Goal: Use online tool/utility: Utilize a website feature to perform a specific function

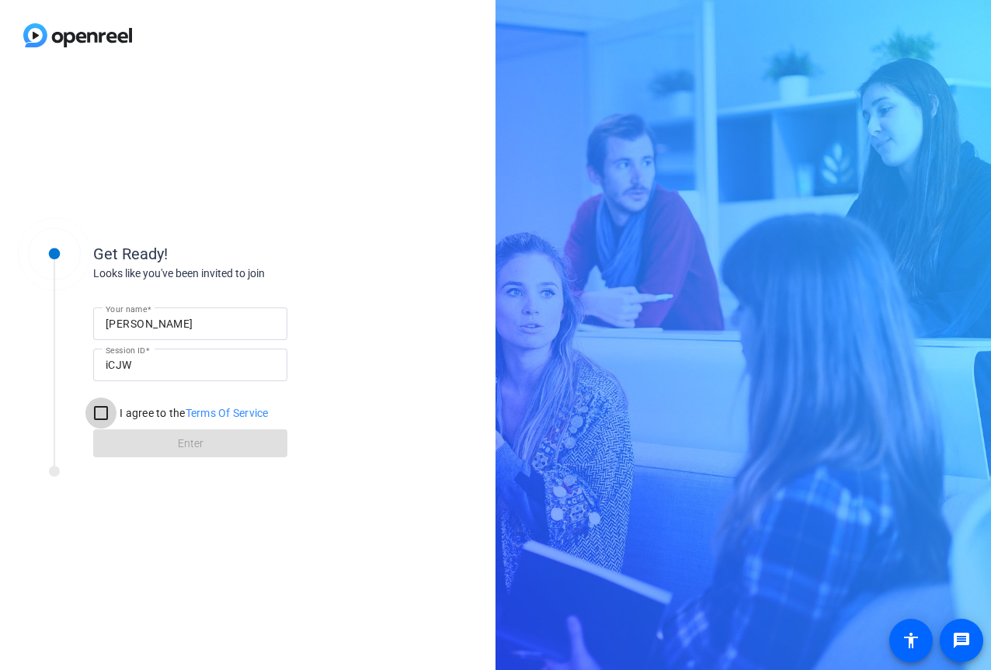
click at [93, 413] on input "I agree to the Terms Of Service" at bounding box center [100, 413] width 31 height 31
checkbox input "true"
click at [151, 440] on span at bounding box center [190, 443] width 194 height 37
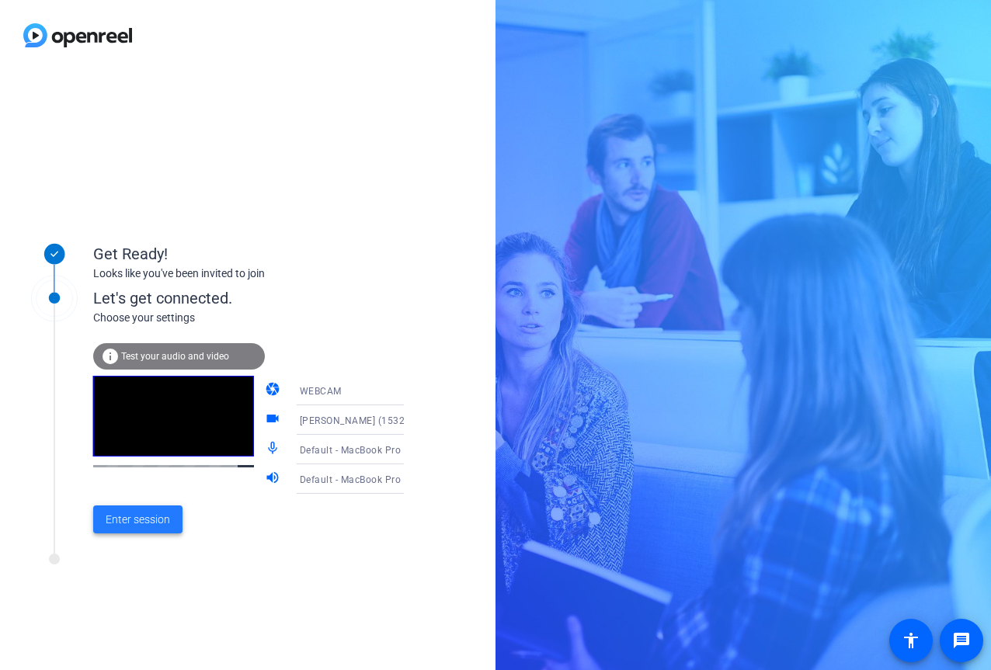
click at [137, 524] on span "Enter session" at bounding box center [138, 520] width 64 height 16
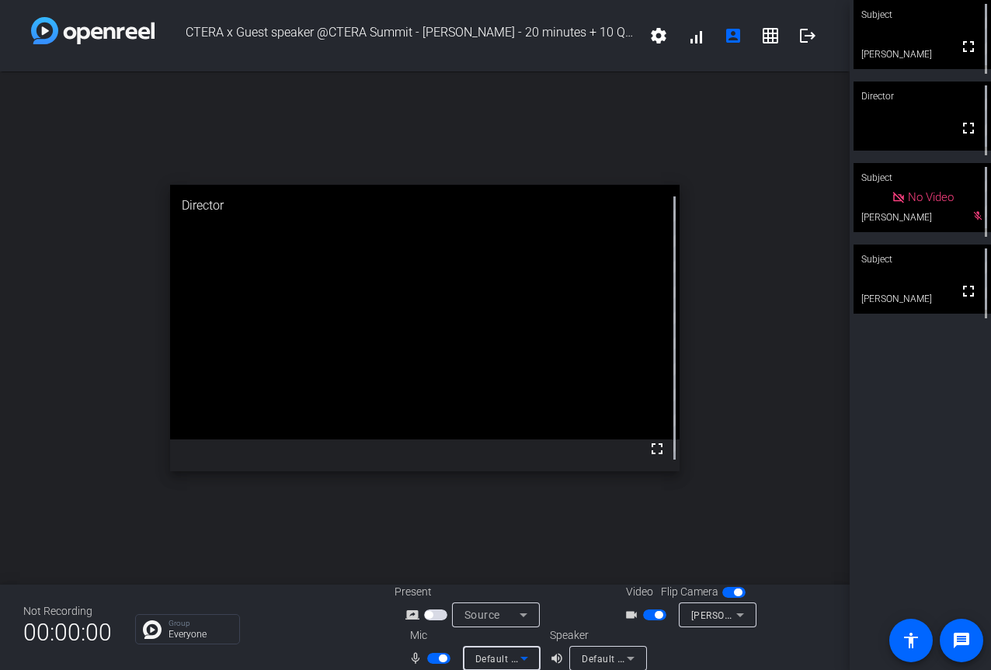
click at [526, 655] on icon at bounding box center [524, 658] width 19 height 19
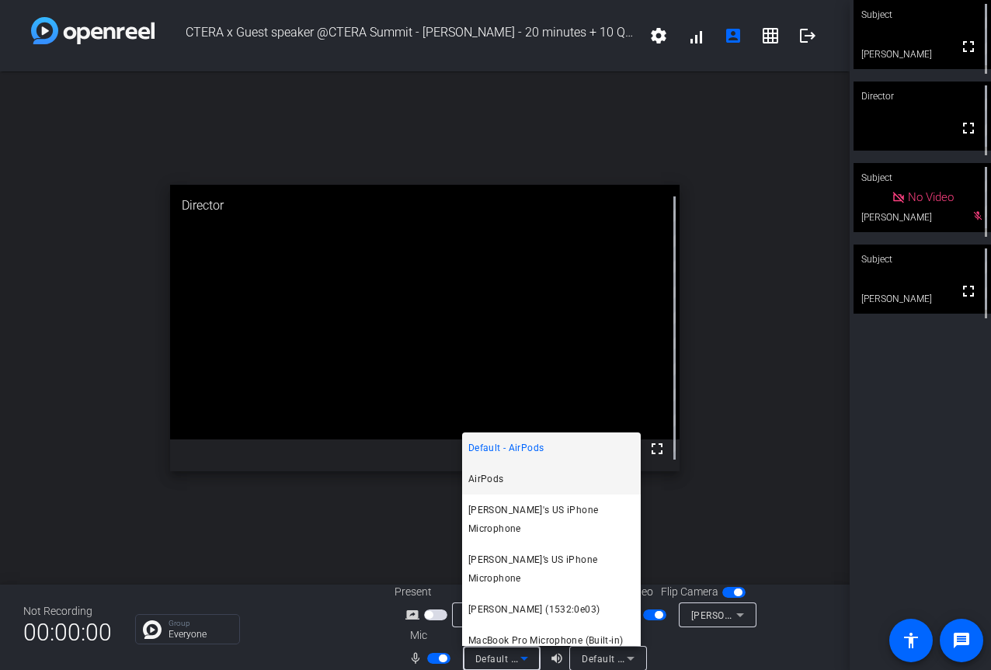
click at [493, 475] on span "AirPods" at bounding box center [486, 479] width 36 height 19
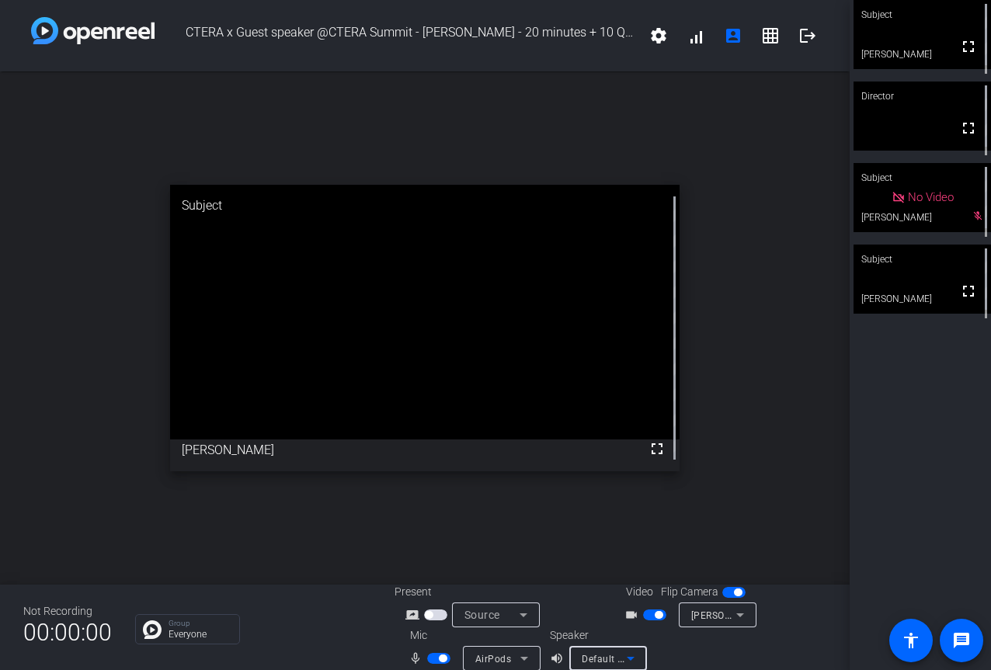
click at [632, 656] on icon at bounding box center [630, 658] width 19 height 19
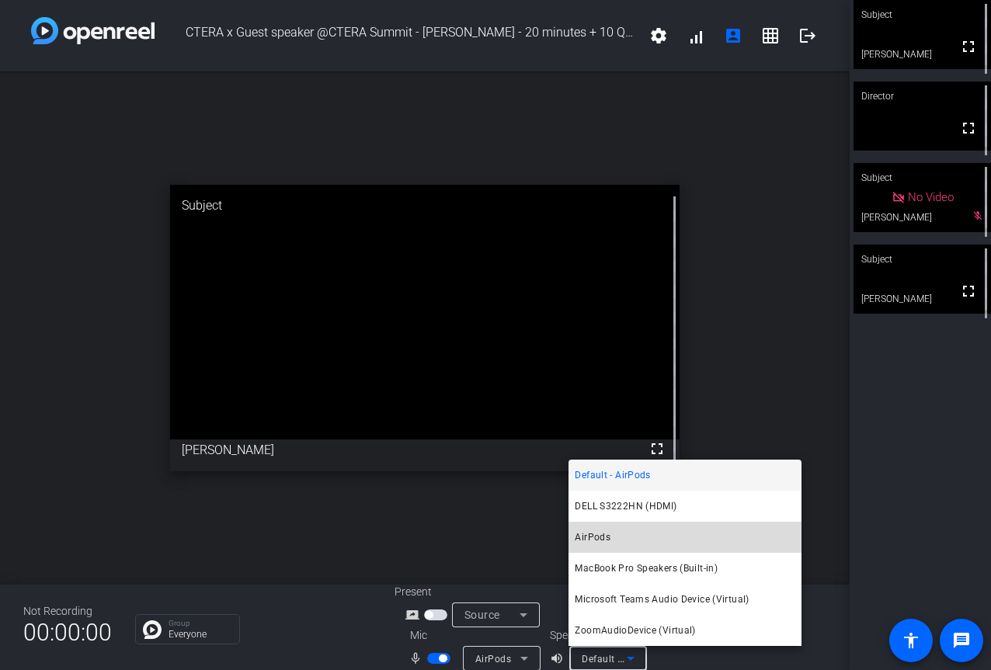
click at [611, 536] on mat-option "AirPods" at bounding box center [685, 537] width 233 height 31
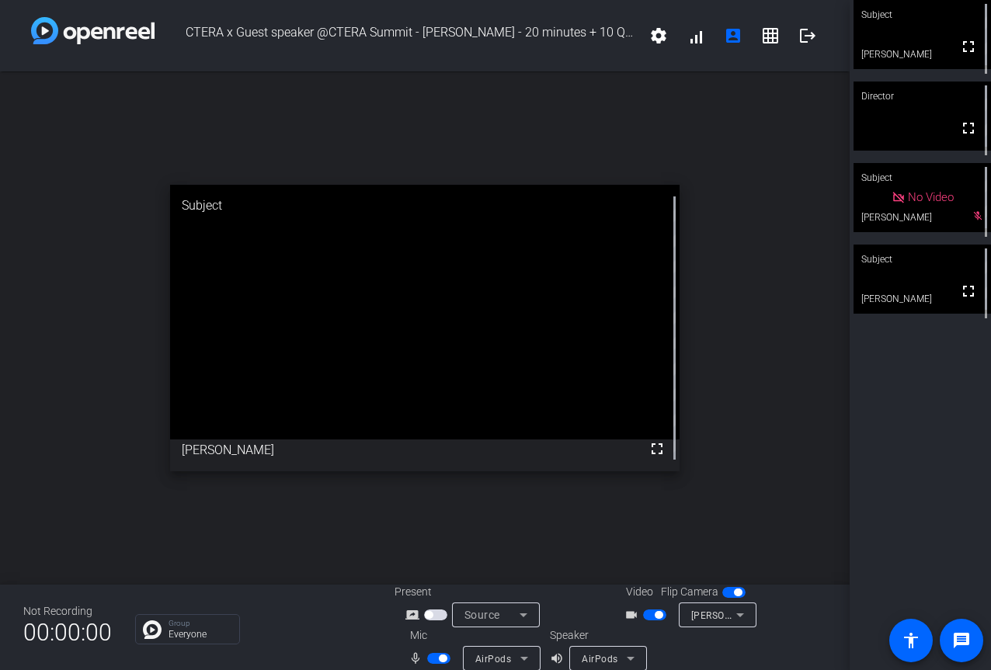
click at [526, 603] on div "Source" at bounding box center [496, 615] width 63 height 25
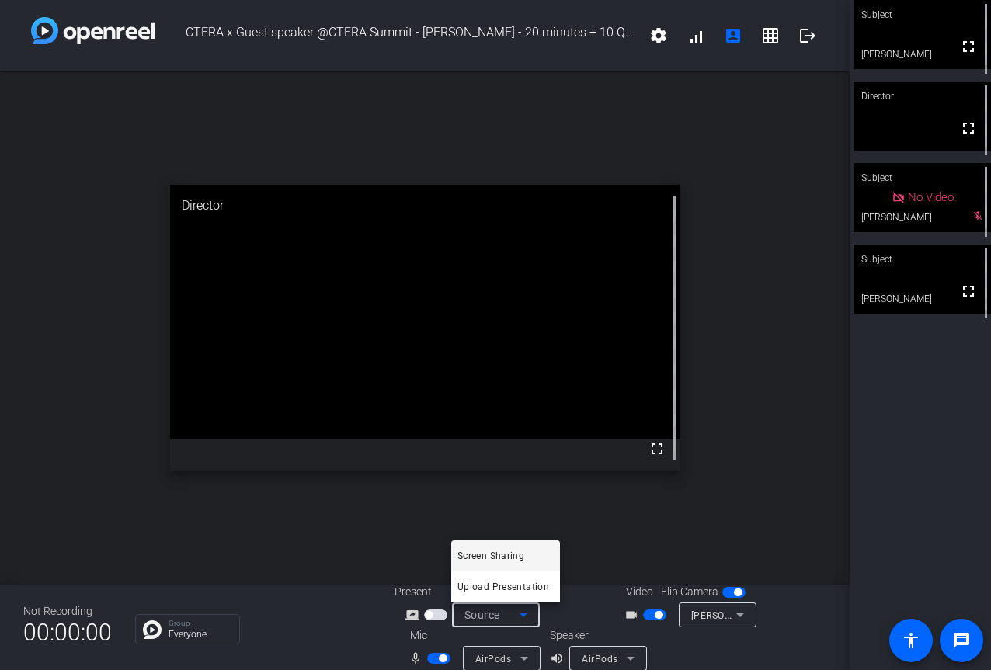
click at [518, 558] on span "Screen Sharing" at bounding box center [491, 556] width 67 height 19
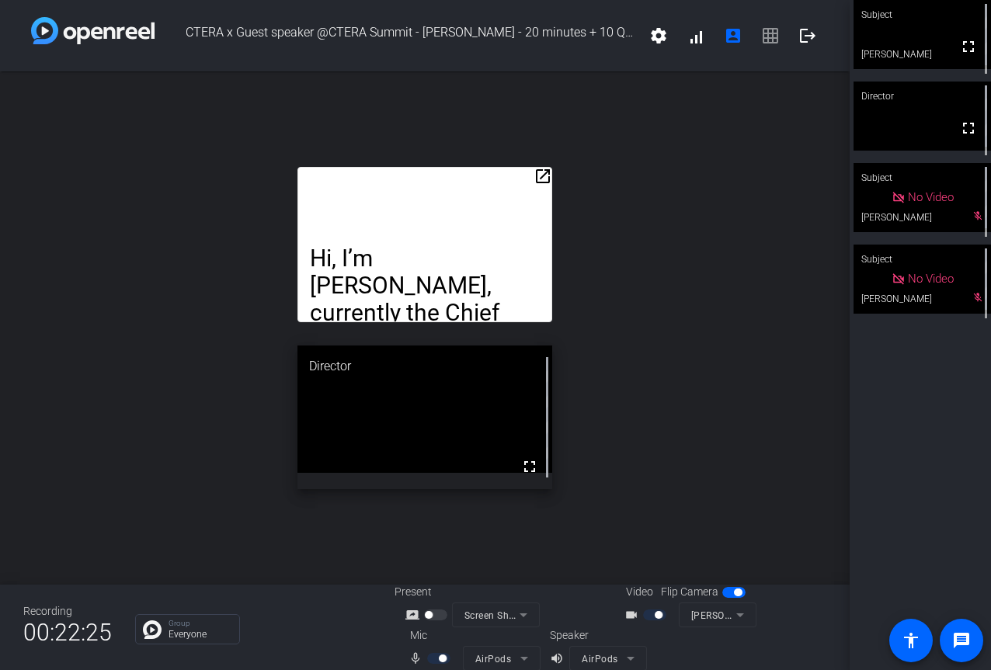
click at [423, 271] on p "Hi, I’m [PERSON_NAME], currently the Chief Technology Strategy Officer for the …" at bounding box center [425, 395] width 230 height 300
